Goal: Information Seeking & Learning: Learn about a topic

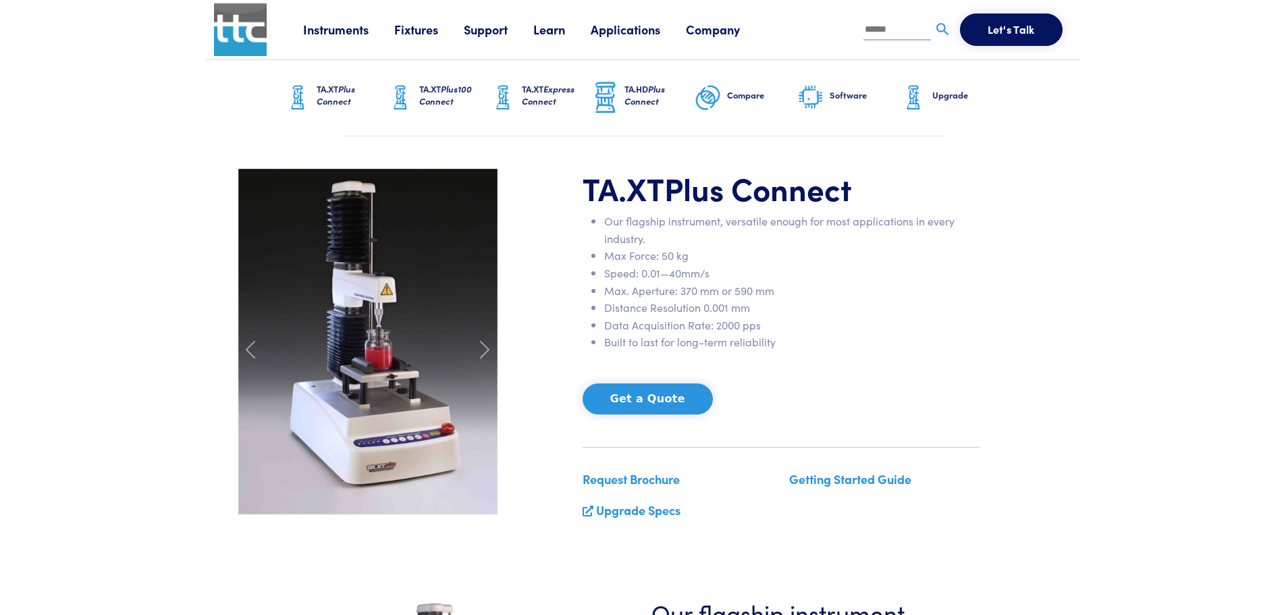
click at [550, 32] on link "Learn" at bounding box center [561, 29] width 57 height 17
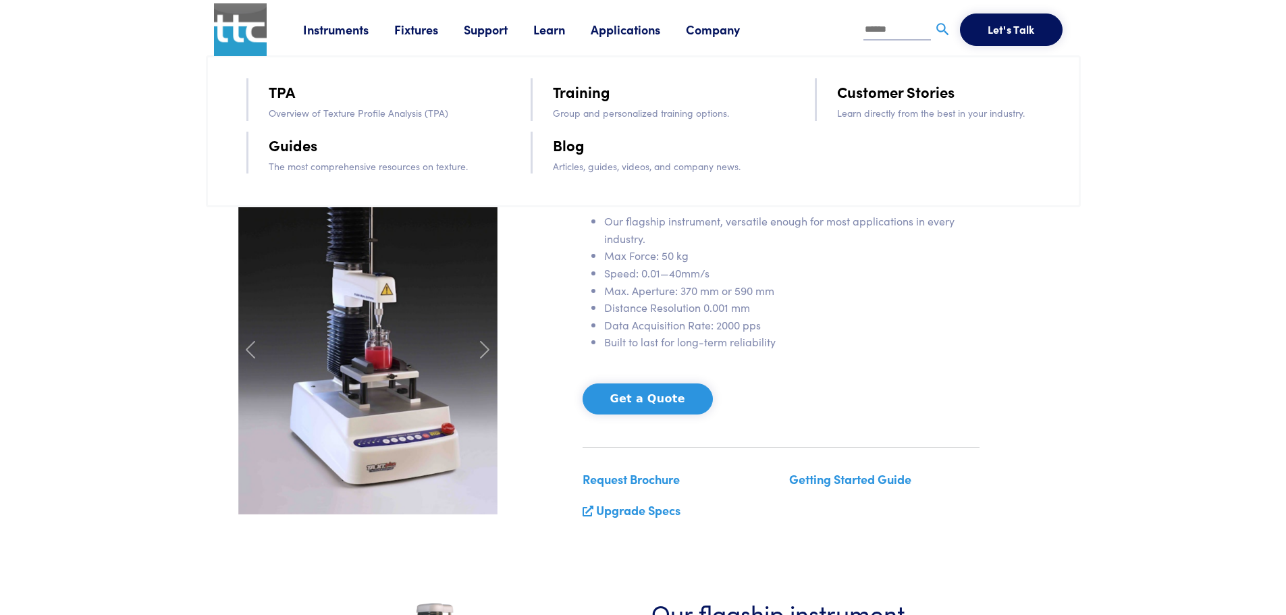
click at [283, 88] on link "TPA" at bounding box center [282, 92] width 26 height 24
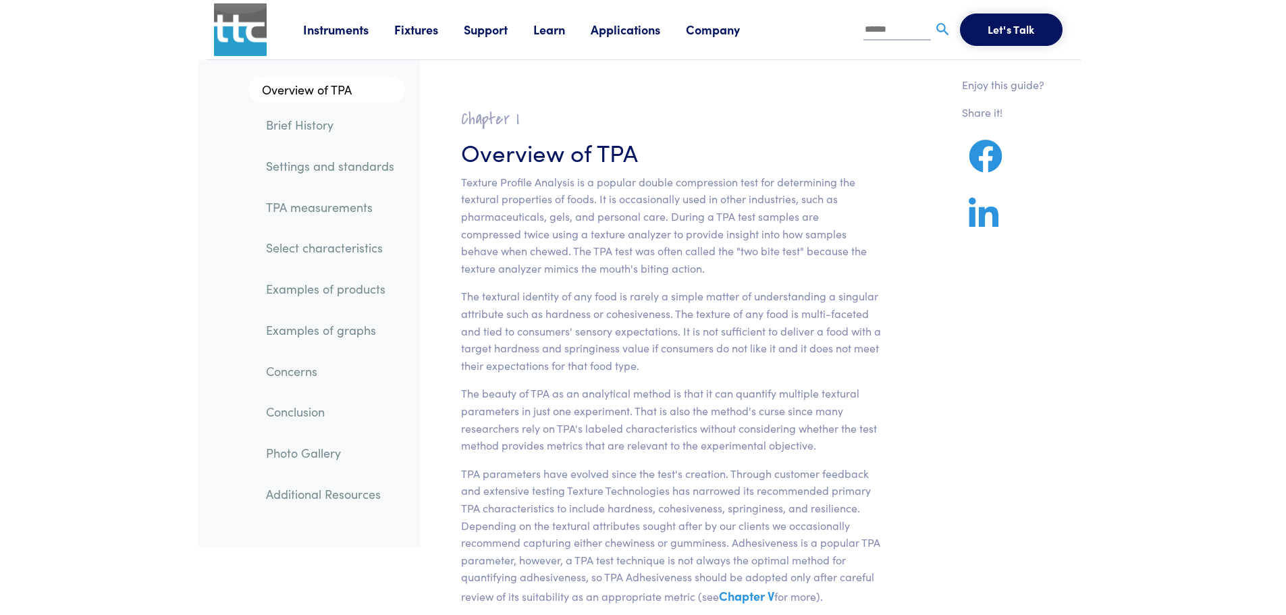
click at [1000, 31] on button "Let's Talk" at bounding box center [1011, 29] width 103 height 32
